Goal: Information Seeking & Learning: Stay updated

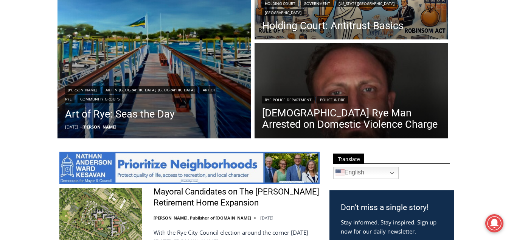
scroll to position [282, 0]
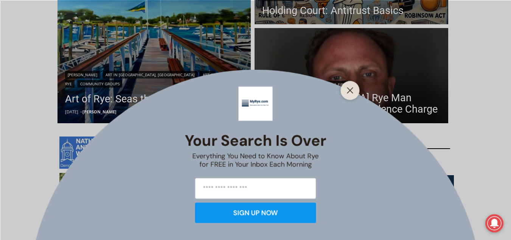
click at [370, 111] on div "Your Search is Over Everything You Need to Know About Rye for FREE in Your Inbo…" at bounding box center [255, 120] width 511 height 240
click at [350, 90] on line "Close" at bounding box center [349, 89] width 5 height 5
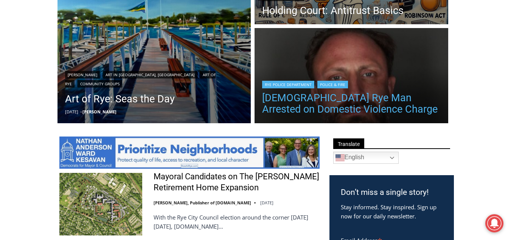
click at [353, 102] on link "[DEMOGRAPHIC_DATA] Rye Man Arrested on Domestic Violence Charge" at bounding box center [351, 103] width 179 height 23
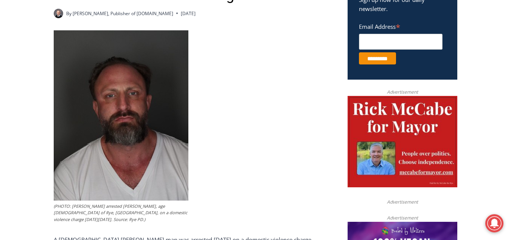
scroll to position [303, 0]
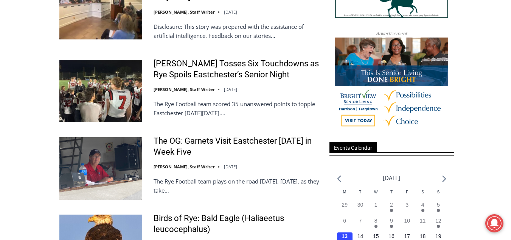
scroll to position [912, 0]
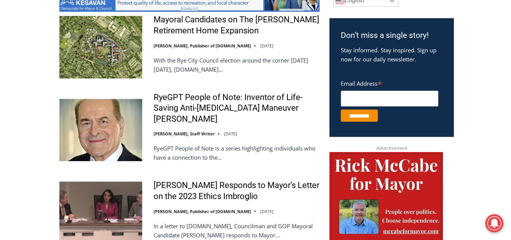
scroll to position [439, 0]
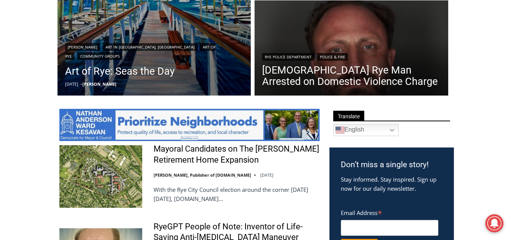
scroll to position [312, 0]
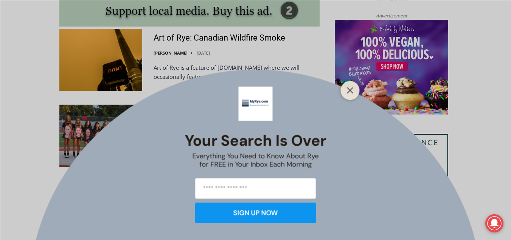
scroll to position [705, 0]
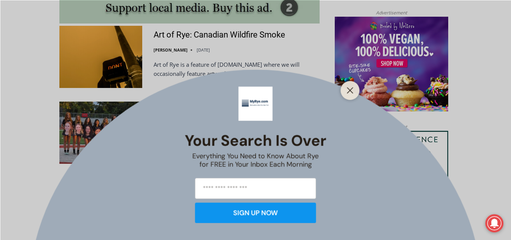
click at [349, 96] on div at bounding box center [350, 90] width 19 height 19
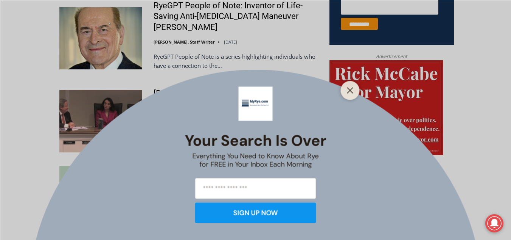
scroll to position [554, 0]
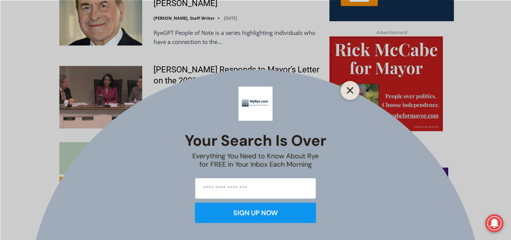
click at [352, 93] on button "Close" at bounding box center [350, 90] width 11 height 11
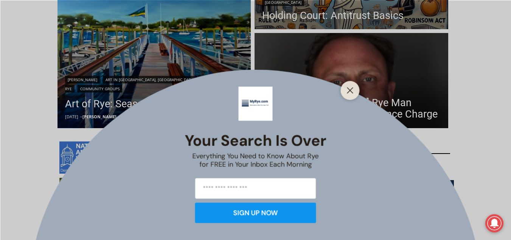
scroll to position [288, 0]
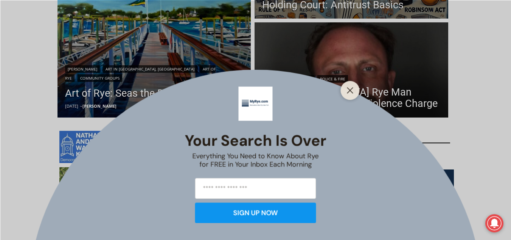
click at [357, 87] on div at bounding box center [350, 90] width 19 height 19
click at [352, 90] on icon "Close" at bounding box center [350, 90] width 7 height 7
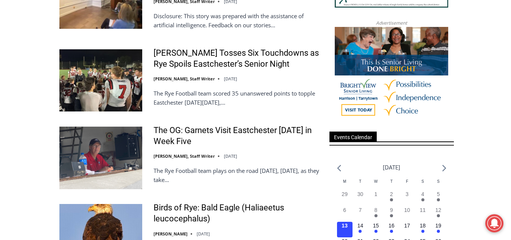
scroll to position [923, 0]
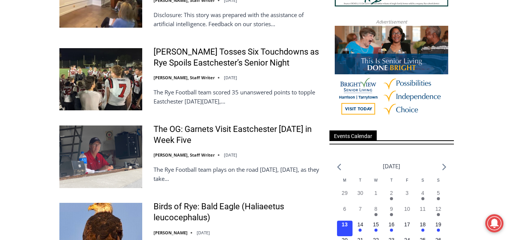
click at [357, 100] on img at bounding box center [392, 73] width 114 height 95
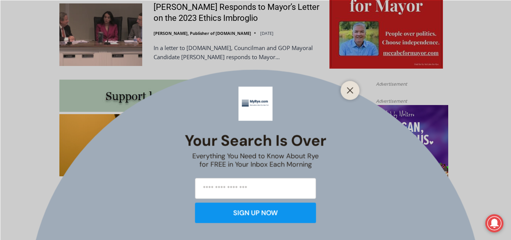
scroll to position [636, 0]
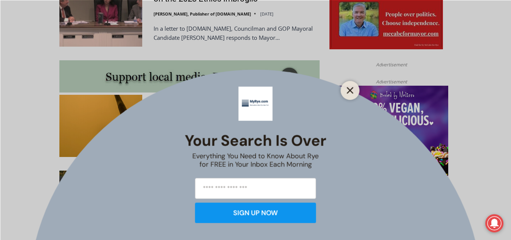
click at [355, 92] on button "Close" at bounding box center [350, 90] width 11 height 11
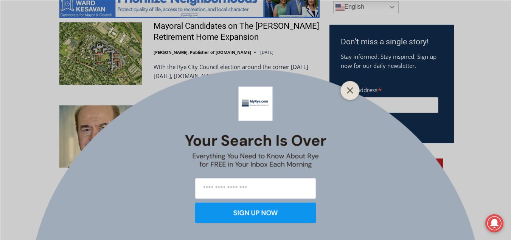
scroll to position [433, 0]
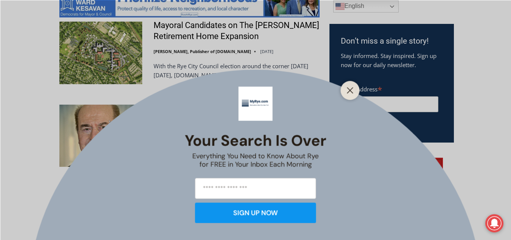
click at [345, 95] on div at bounding box center [350, 90] width 19 height 19
click at [352, 89] on icon "Close" at bounding box center [350, 90] width 7 height 7
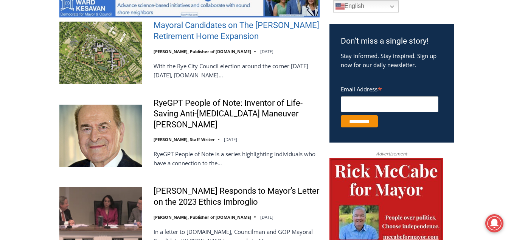
click at [225, 28] on link "Mayoral Candidates on The [PERSON_NAME] Retirement Home Expansion" at bounding box center [237, 31] width 166 height 22
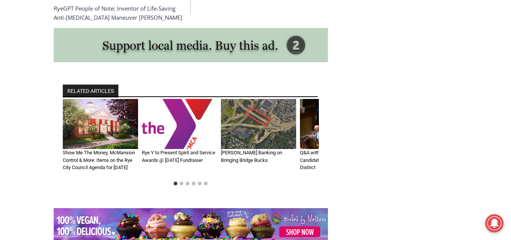
scroll to position [1539, 0]
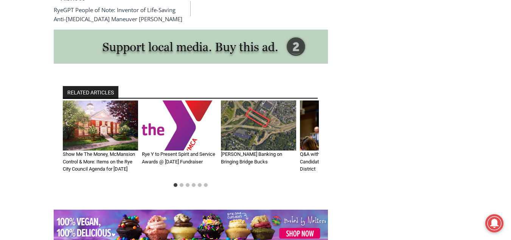
click at [248, 150] on h3 "Bowman Banking on Bringing Bridge Bucks" at bounding box center [258, 157] width 75 height 15
click at [242, 151] on link "Bowman Banking on Bringing Bridge Bucks" at bounding box center [251, 157] width 61 height 13
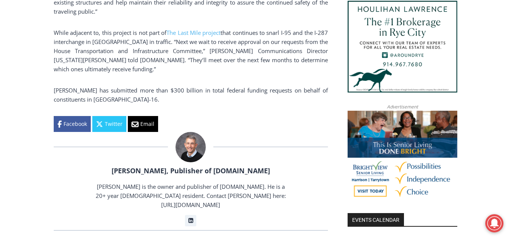
scroll to position [650, 0]
